Goal: Task Accomplishment & Management: Manage account settings

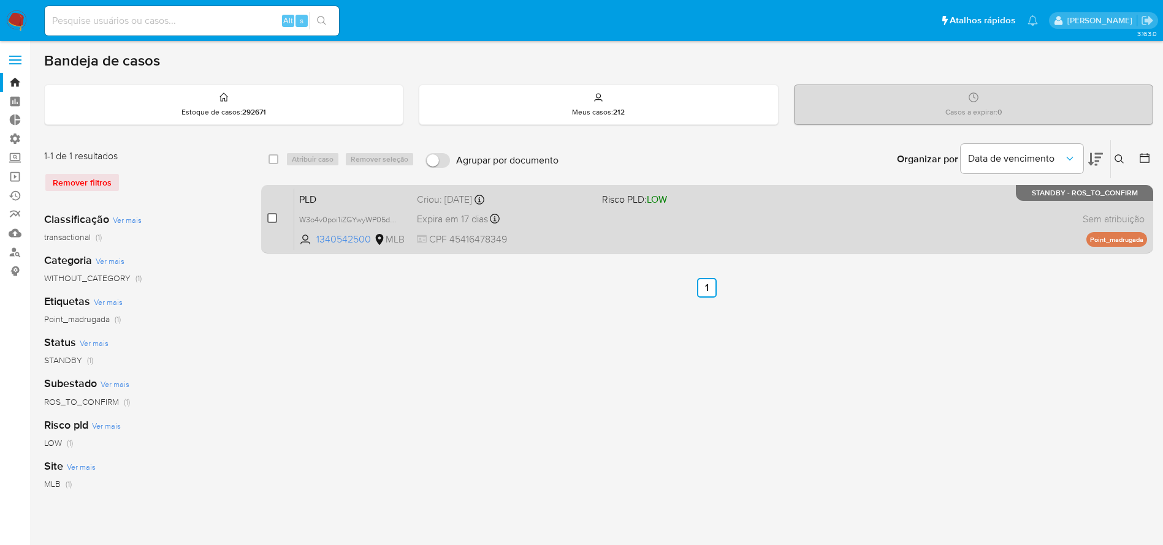
click at [270, 218] on input "checkbox" at bounding box center [272, 218] width 10 height 10
checkbox input "true"
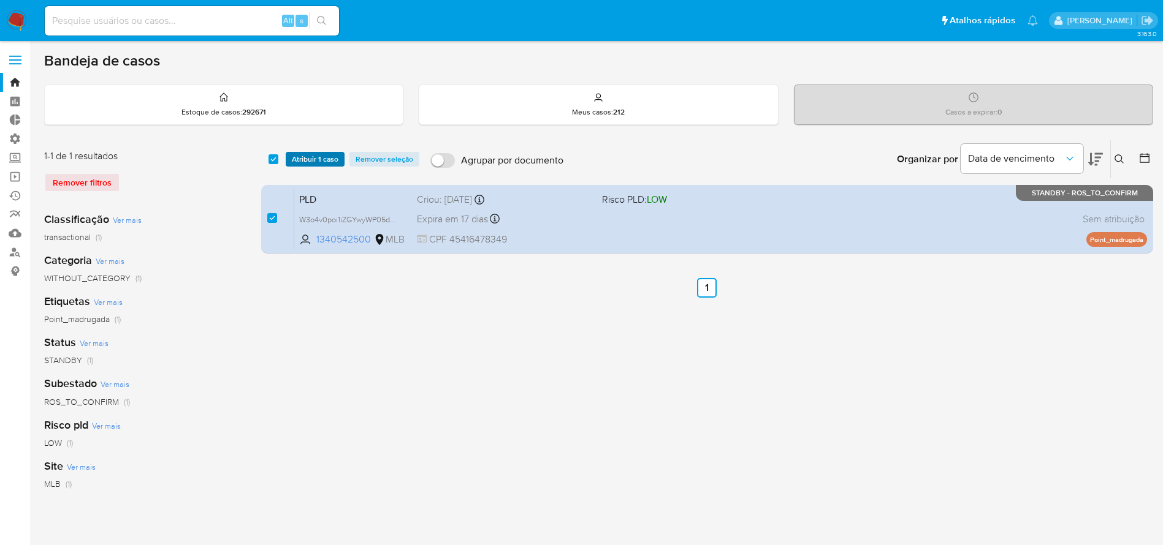
click at [311, 157] on span "Atribuir 1 caso" at bounding box center [315, 159] width 47 height 12
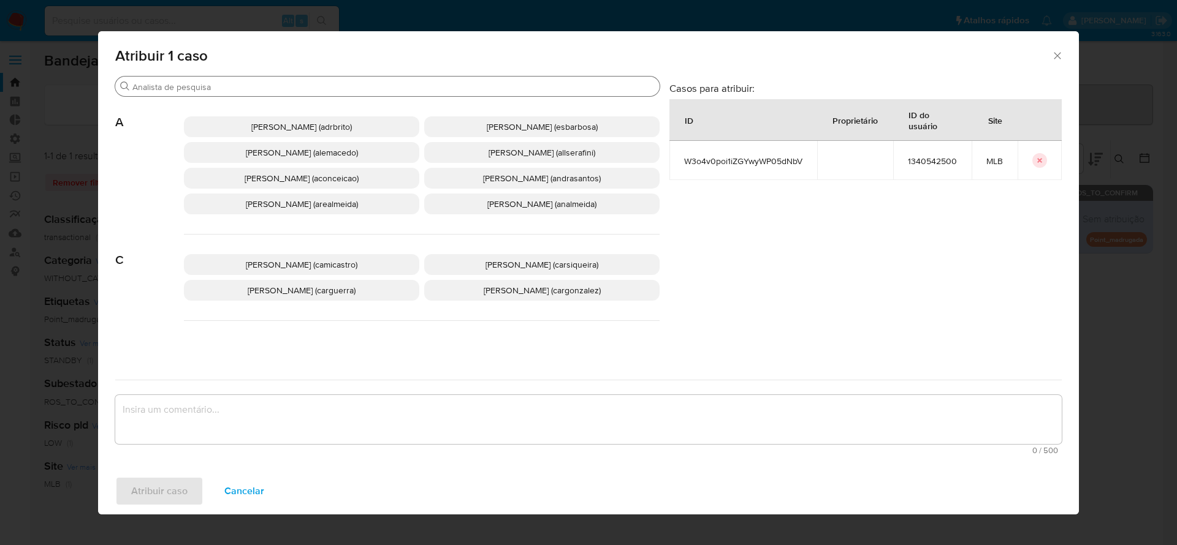
click at [265, 82] on input "Buscar" at bounding box center [393, 87] width 522 height 11
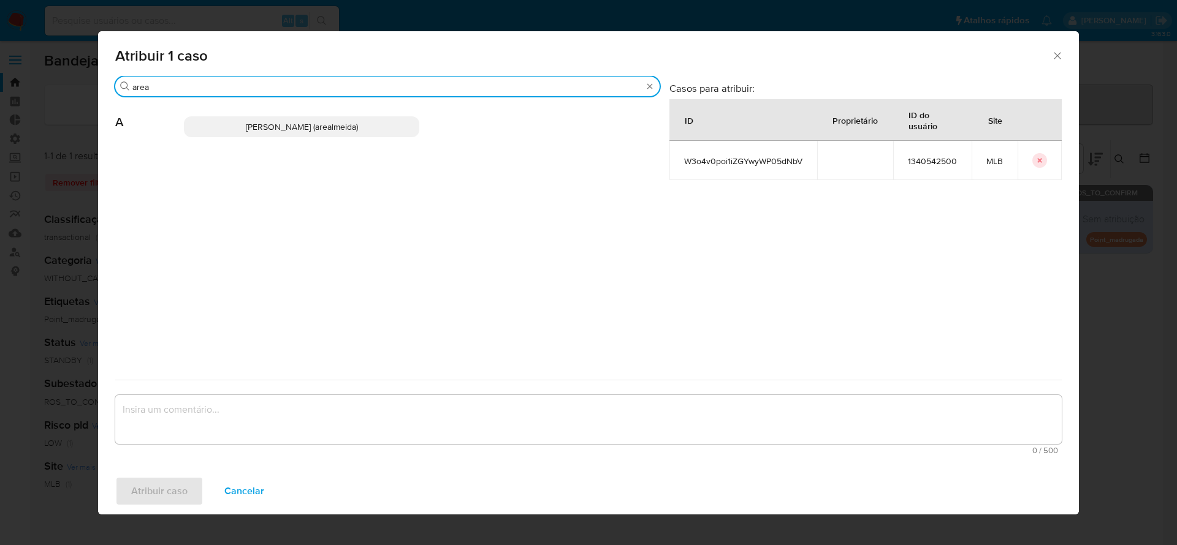
type input "area"
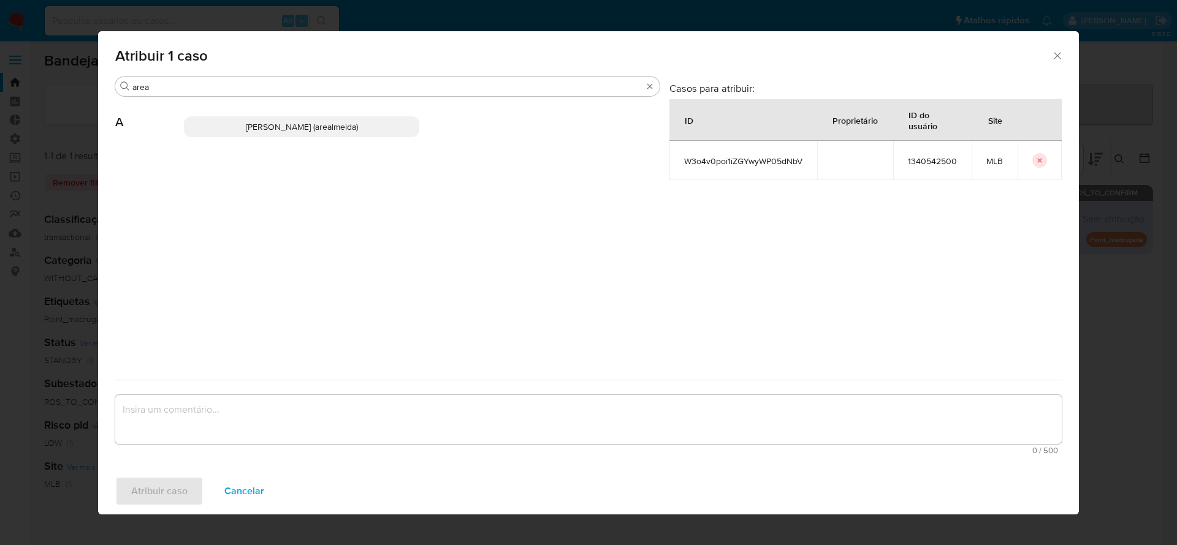
click at [246, 126] on span "Andreia Regina De Almeida (arealmeida)" at bounding box center [302, 127] width 112 height 12
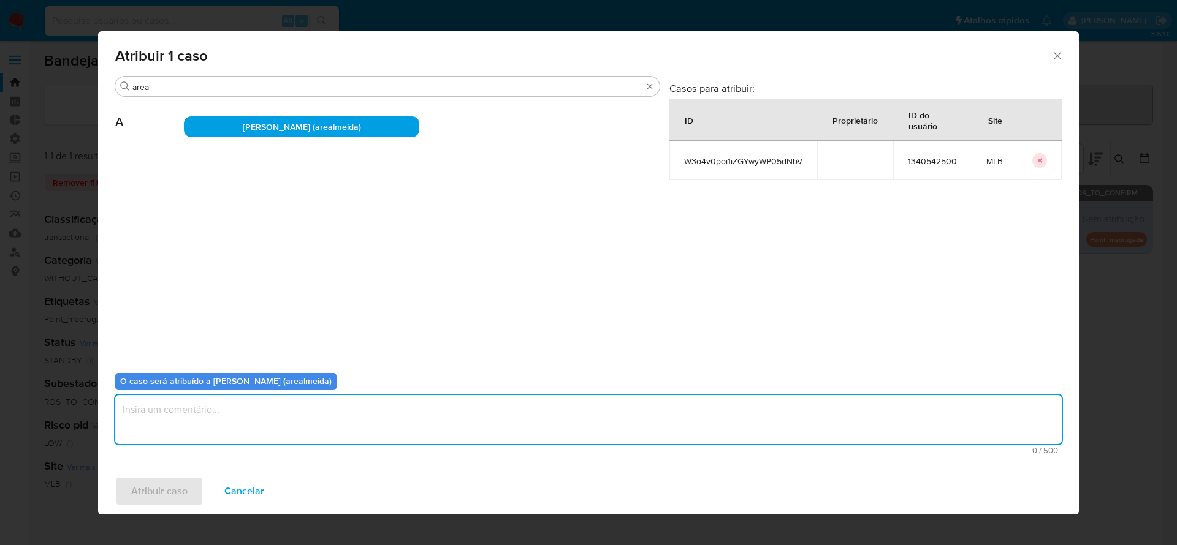
click at [166, 414] on textarea "assign-modal" at bounding box center [588, 419] width 946 height 49
type textarea "."
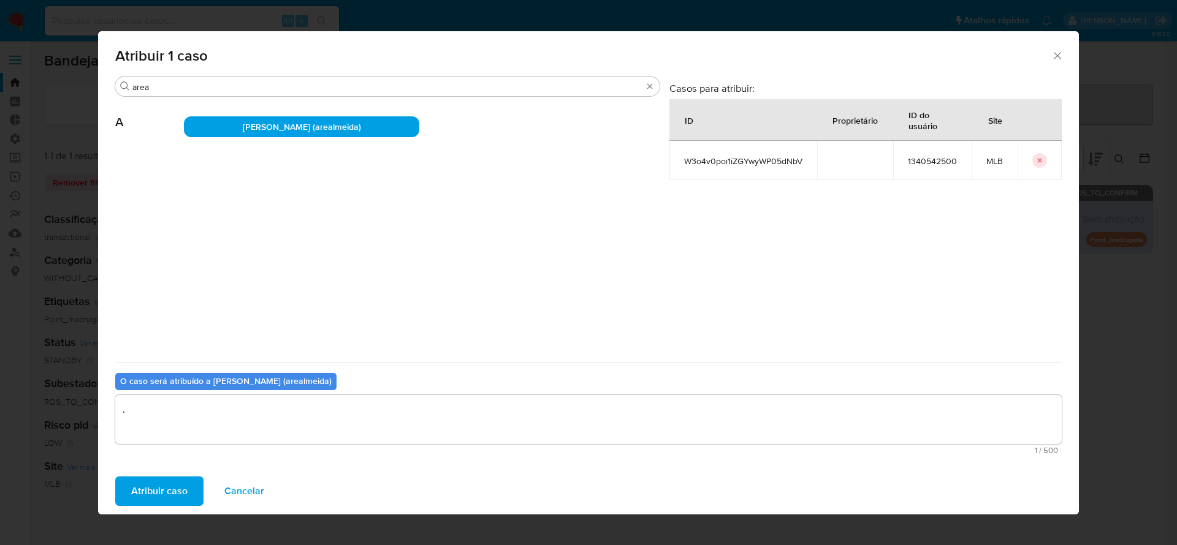
click at [148, 495] on span "Atribuir caso" at bounding box center [159, 491] width 56 height 27
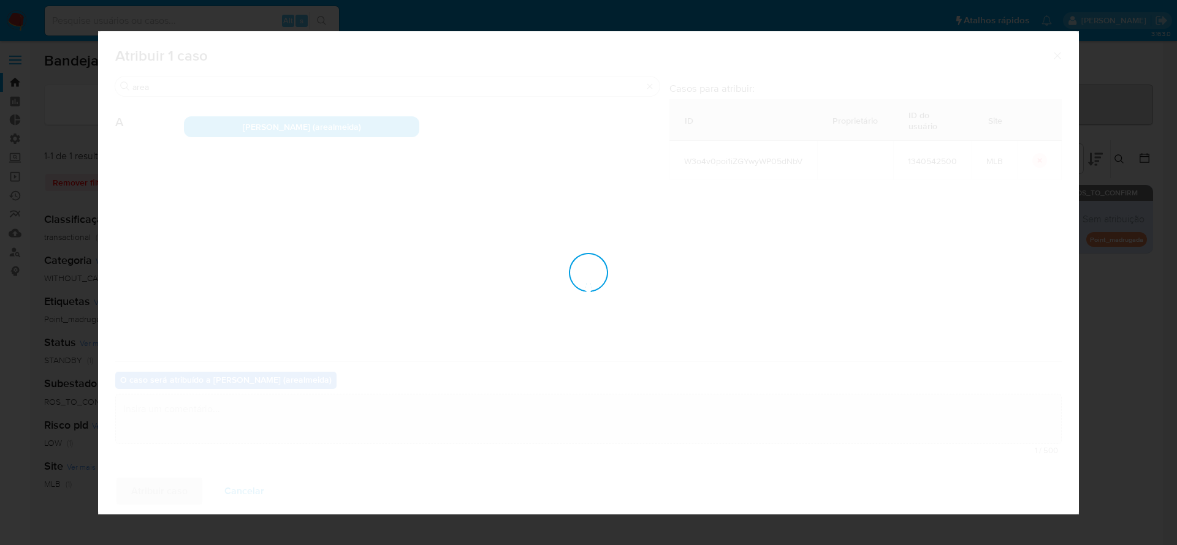
checkbox input "false"
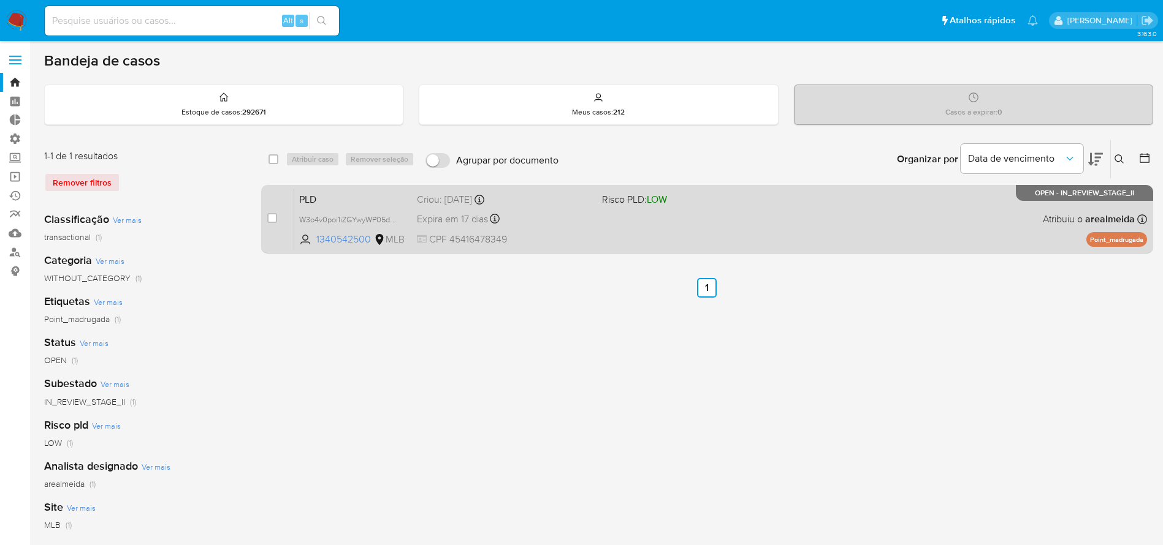
click at [604, 226] on div "PLD W3o4v0poi1iZGYwyWP05dNbV 1340542500 MLB Risco PLD: LOW Criou: 12/09/2025 Cr…" at bounding box center [720, 219] width 853 height 62
click at [675, 234] on div "PLD W3o4v0poi1iZGYwyWP05dNbV 1340542500 MLB Risco PLD: LOW Criou: 12/09/2025 Cr…" at bounding box center [720, 219] width 853 height 62
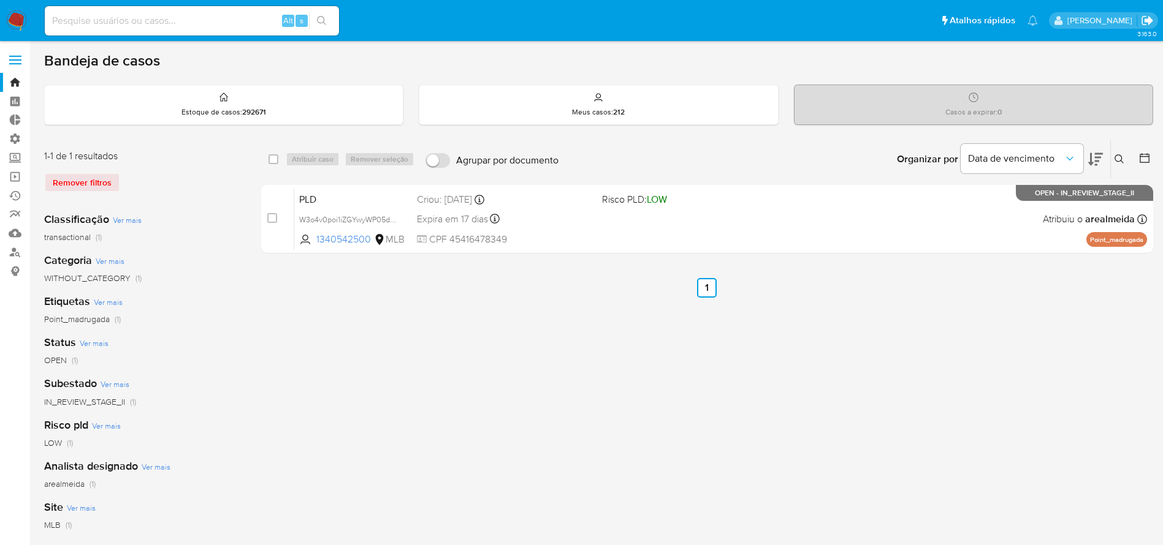
click at [1144, 18] on icon "Sair" at bounding box center [1147, 20] width 13 height 13
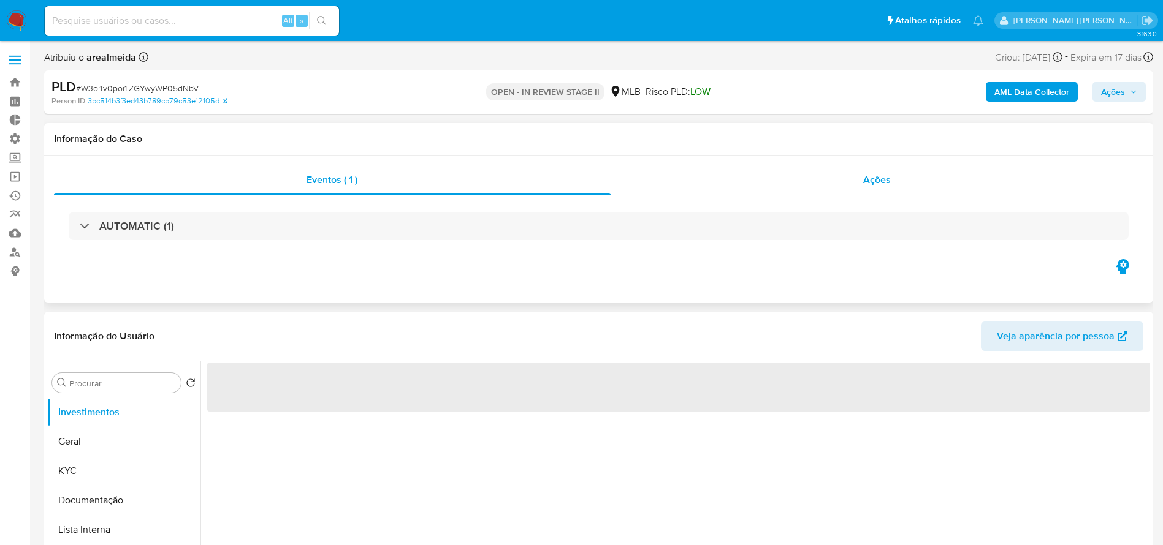
click at [868, 183] on span "Ações" at bounding box center [877, 180] width 28 height 14
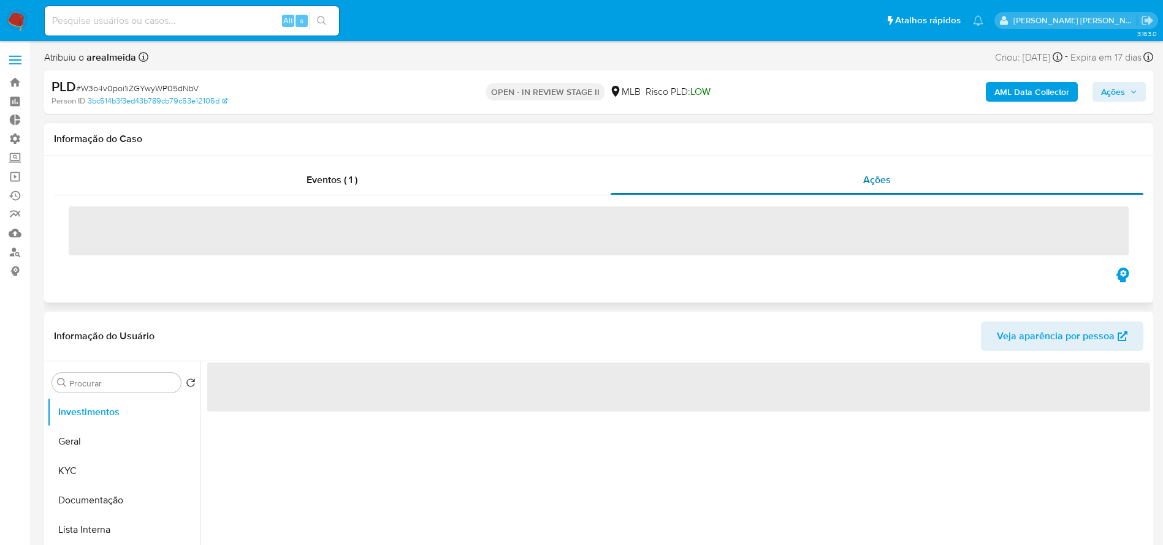
select select "10"
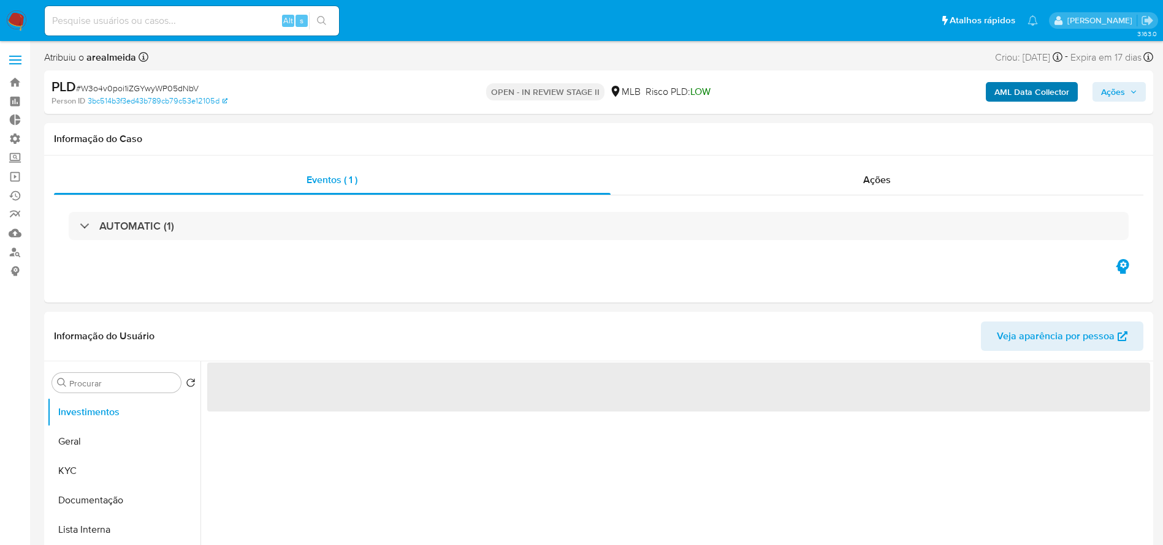
select select "10"
click at [1000, 95] on b "AML Data Collector" at bounding box center [1031, 92] width 75 height 20
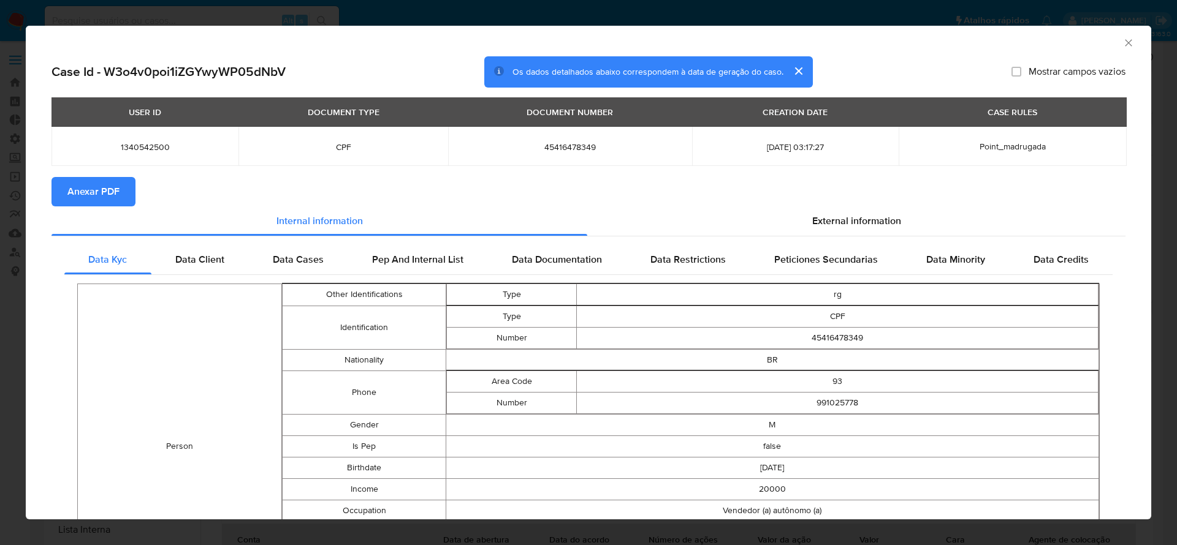
click at [788, 72] on button "cerrar" at bounding box center [797, 70] width 29 height 29
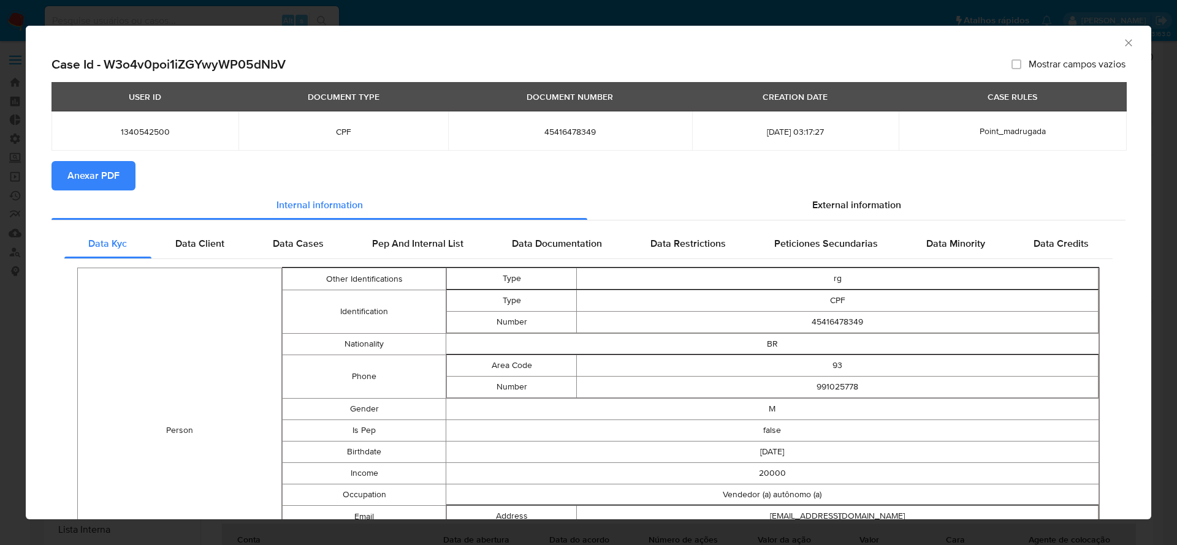
click at [1125, 42] on icon "Fechar a janela" at bounding box center [1128, 42] width 7 height 7
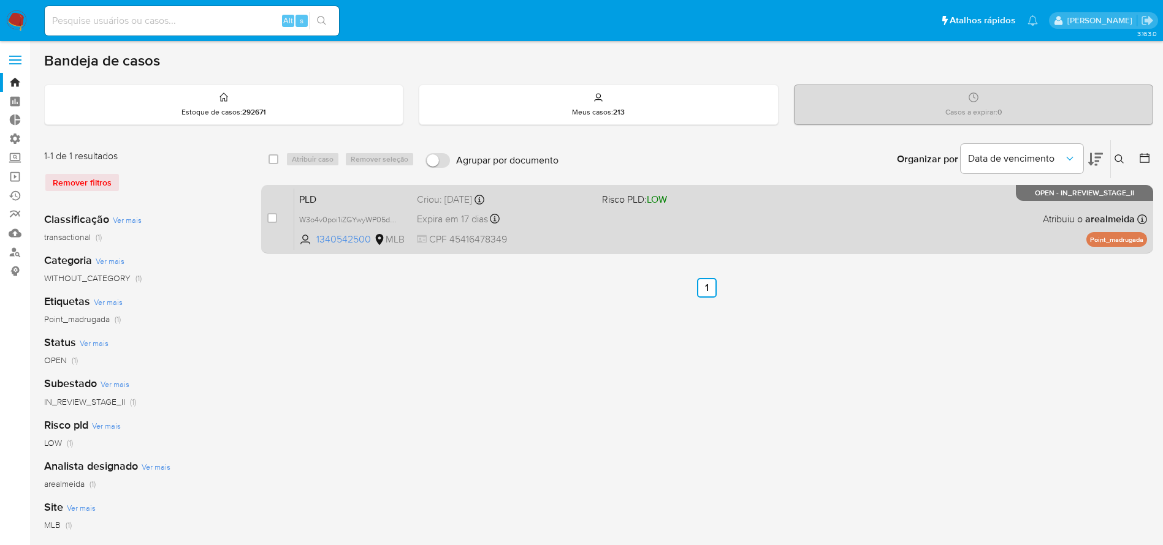
click at [538, 218] on div "Expira em 17 dias Expira em [DATE] 00:17:27" at bounding box center [504, 219] width 175 height 17
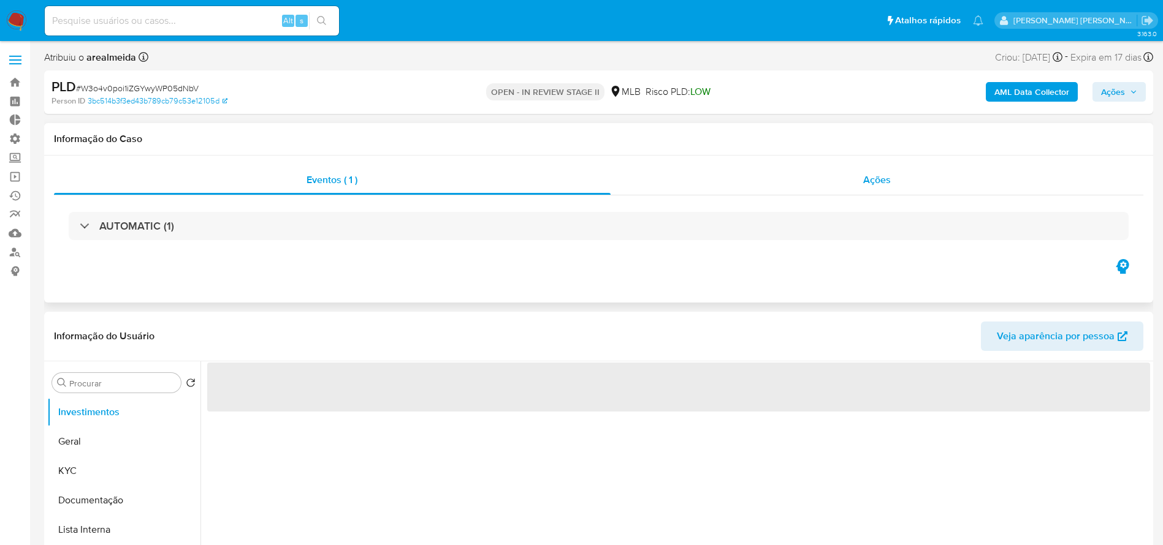
click at [880, 181] on span "Ações" at bounding box center [877, 180] width 28 height 14
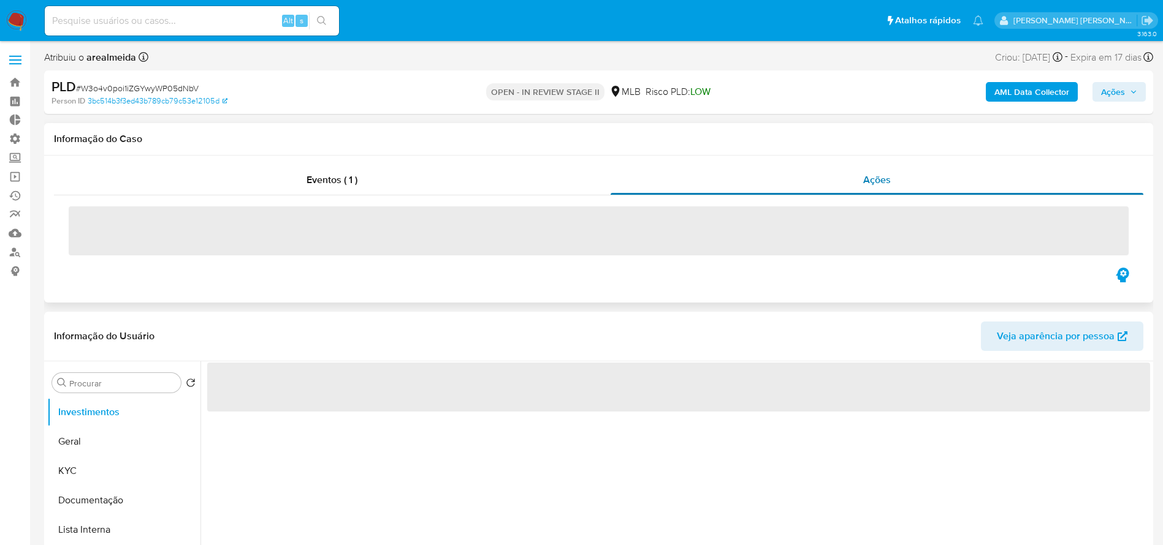
select select "10"
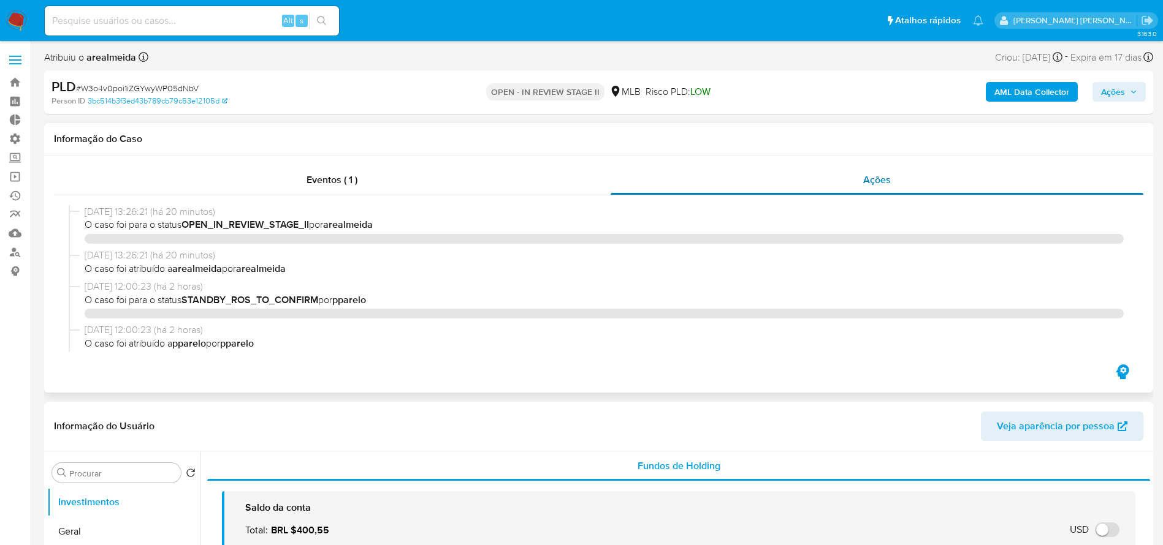
click at [873, 180] on span "Ações" at bounding box center [877, 180] width 28 height 14
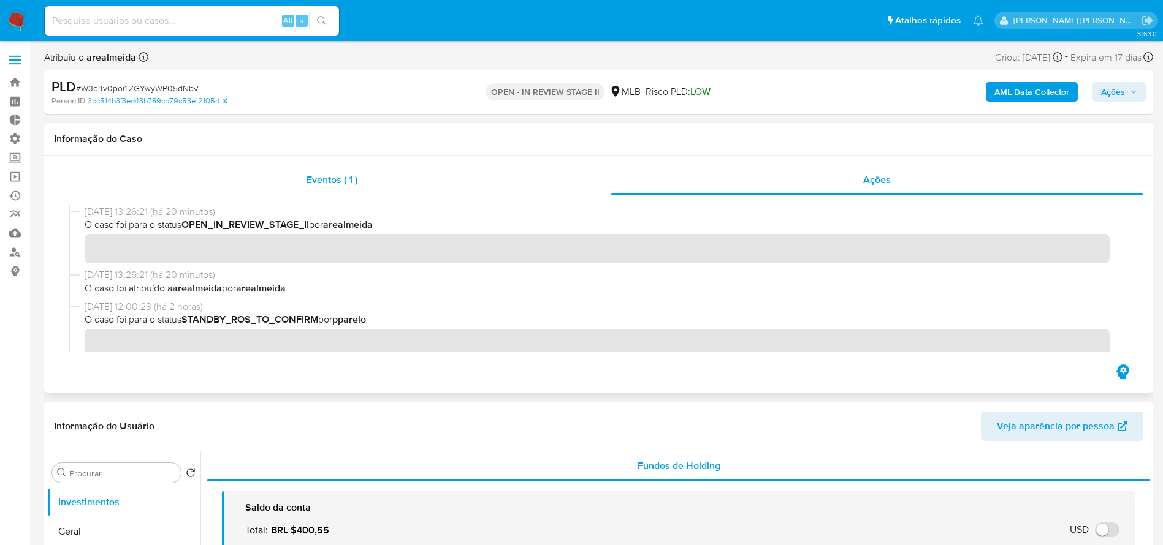
click at [332, 184] on span "Eventos ( 1 )" at bounding box center [331, 180] width 51 height 14
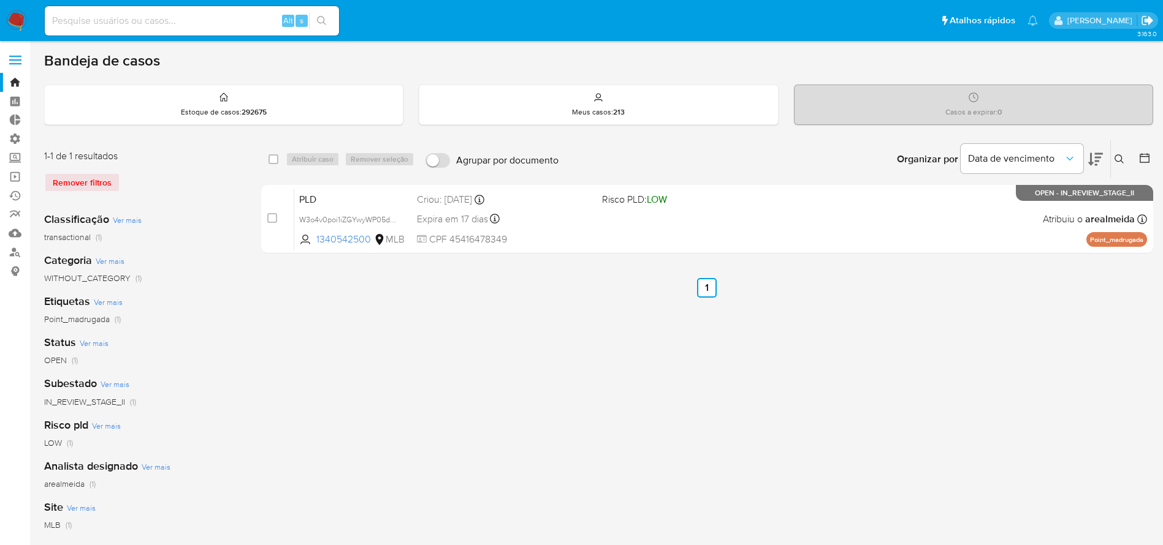
click at [1141, 20] on icon "Sair" at bounding box center [1147, 20] width 13 height 13
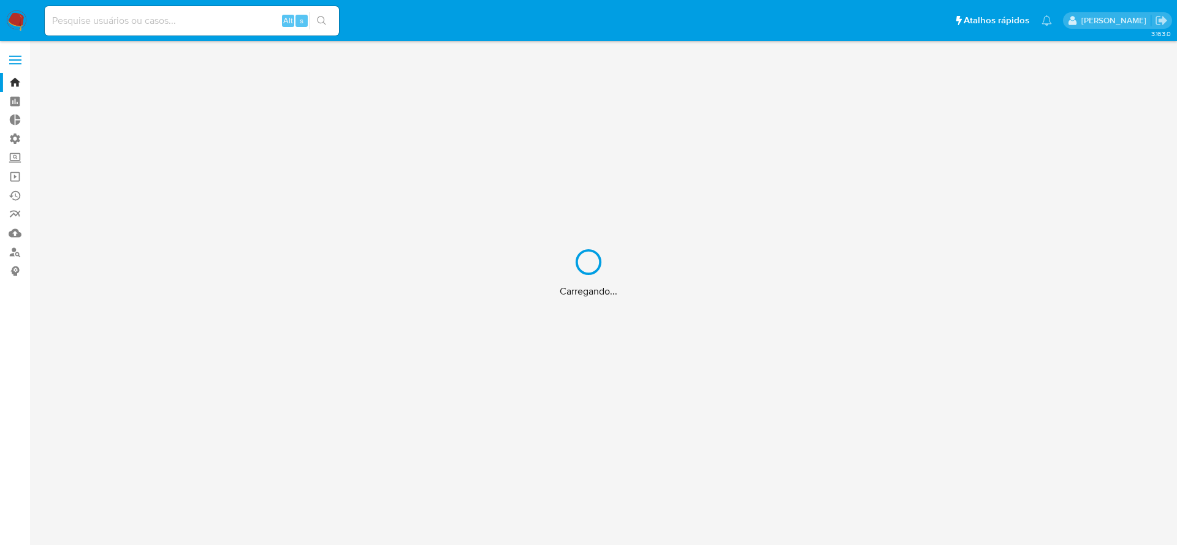
click at [1152, 19] on div "Carregando..." at bounding box center [588, 272] width 1177 height 545
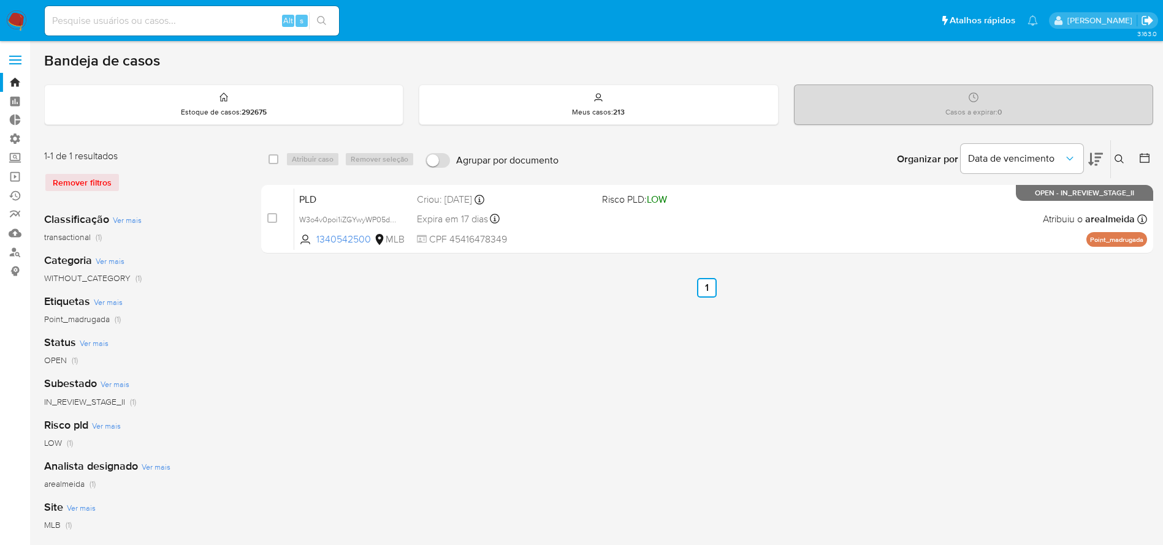
click at [1144, 17] on icon "Sair" at bounding box center [1147, 20] width 13 height 13
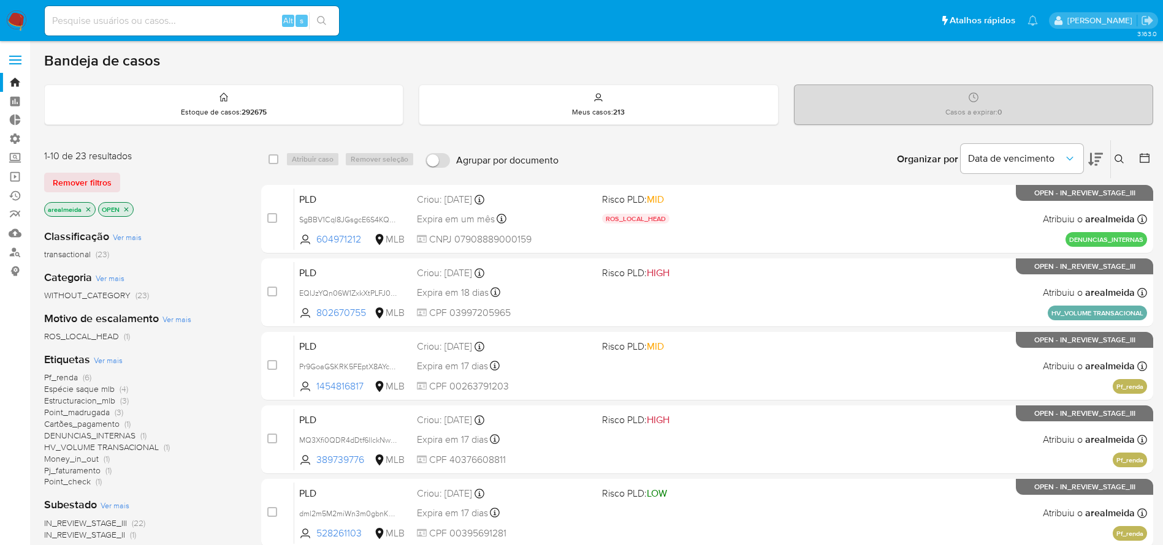
click at [127, 209] on icon "close-filter" at bounding box center [126, 209] width 7 height 7
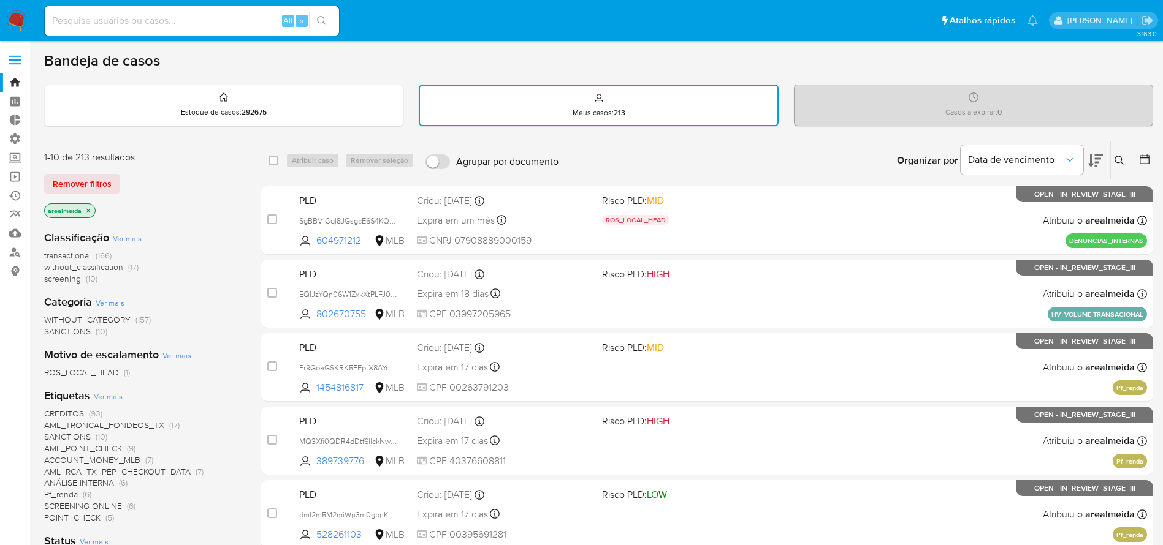
click at [89, 212] on icon "close-filter" at bounding box center [88, 210] width 7 height 7
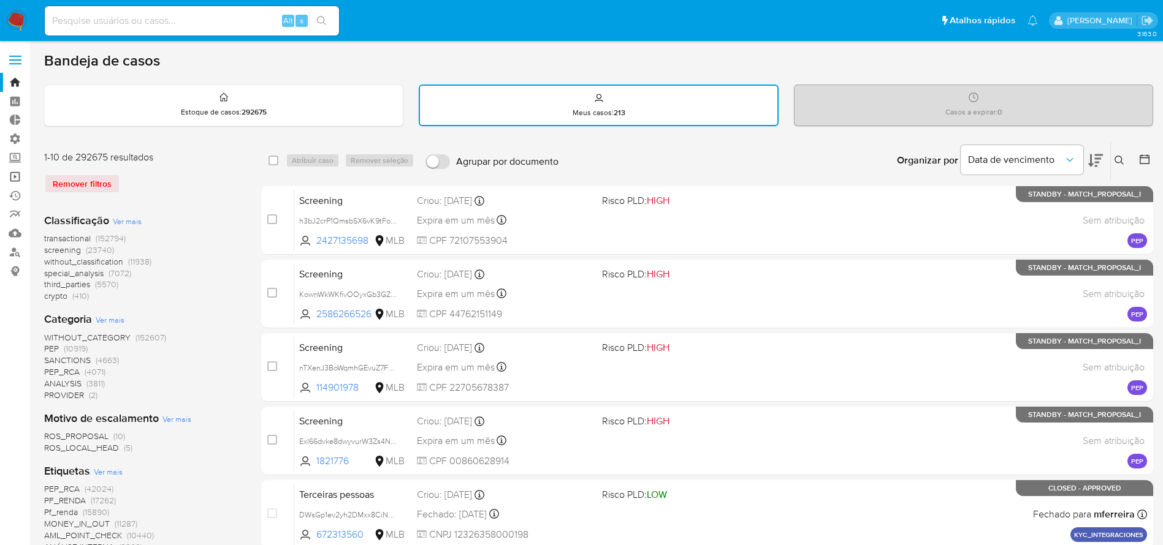
click at [17, 175] on link "Operações em massa" at bounding box center [73, 176] width 146 height 19
